Goal: Transaction & Acquisition: Purchase product/service

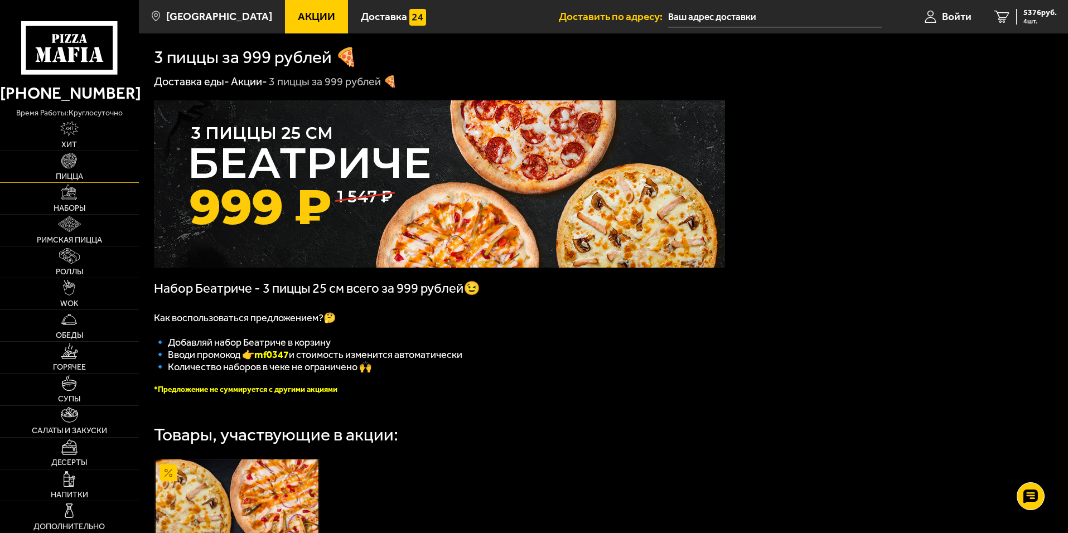
click at [83, 161] on link "Пицца" at bounding box center [69, 166] width 139 height 31
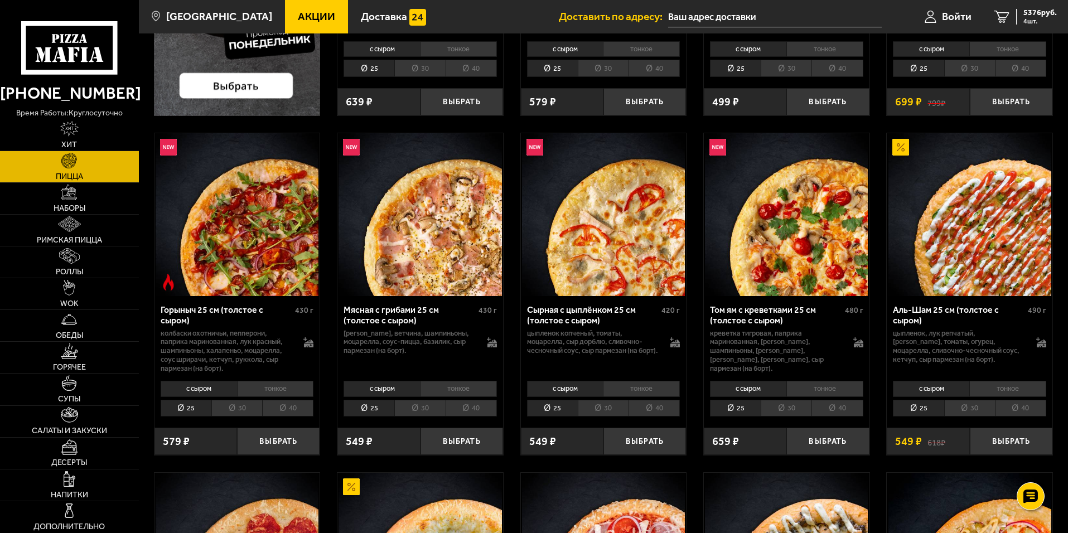
scroll to position [446, 0]
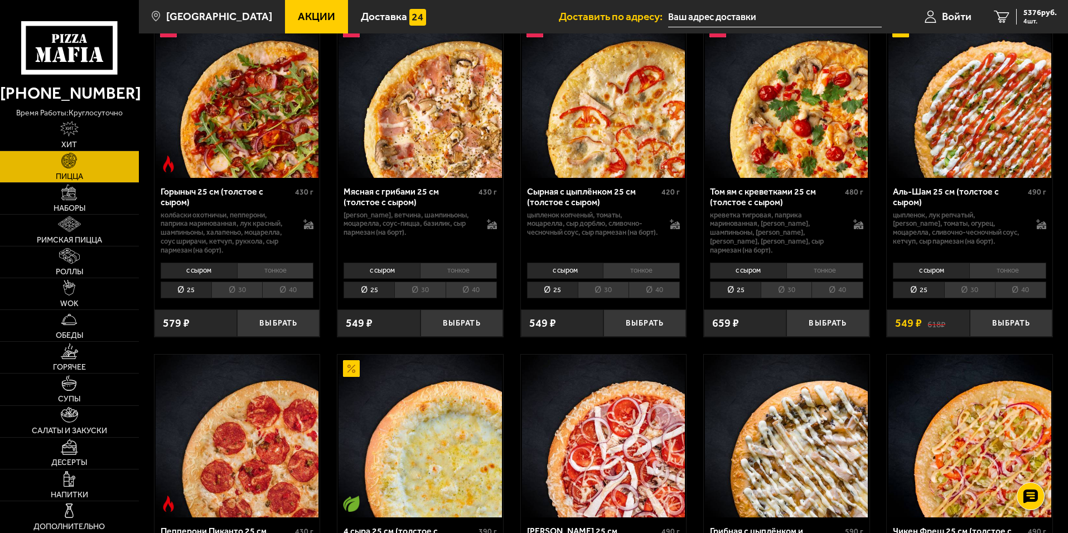
click at [1021, 292] on li "40" at bounding box center [1020, 290] width 51 height 17
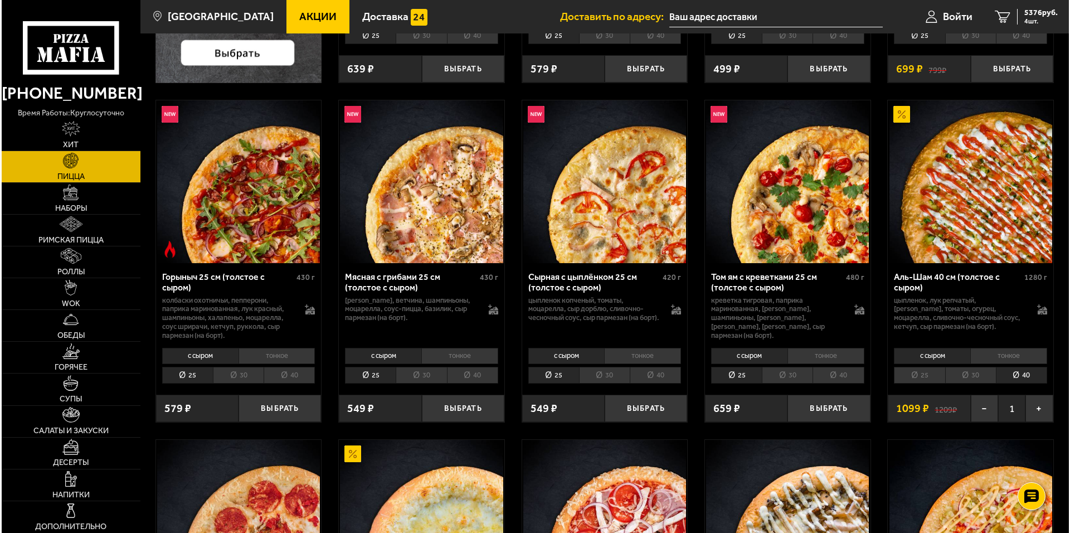
scroll to position [335, 0]
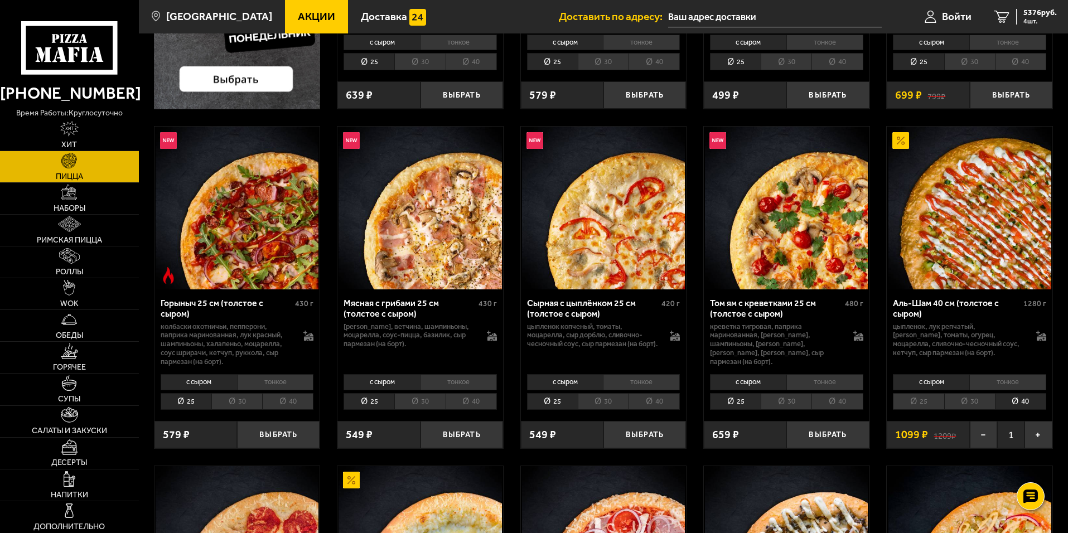
click at [983, 254] on img at bounding box center [969, 208] width 163 height 163
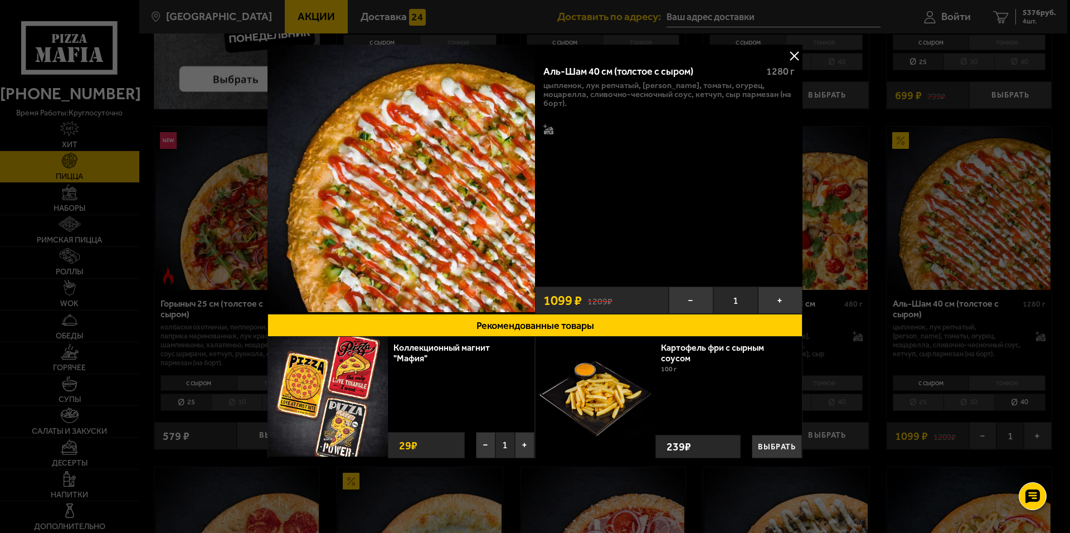
drag, startPoint x: 793, startPoint y: 55, endPoint x: 743, endPoint y: 38, distance: 53.4
click at [783, 52] on div "Аль-Шам 40 см (толстое с сыром) 1280 г цыпленок, лук репчатый, салат айсберг, т…" at bounding box center [535, 262] width 535 height 434
